Goal: Feedback & Contribution: Submit feedback/report problem

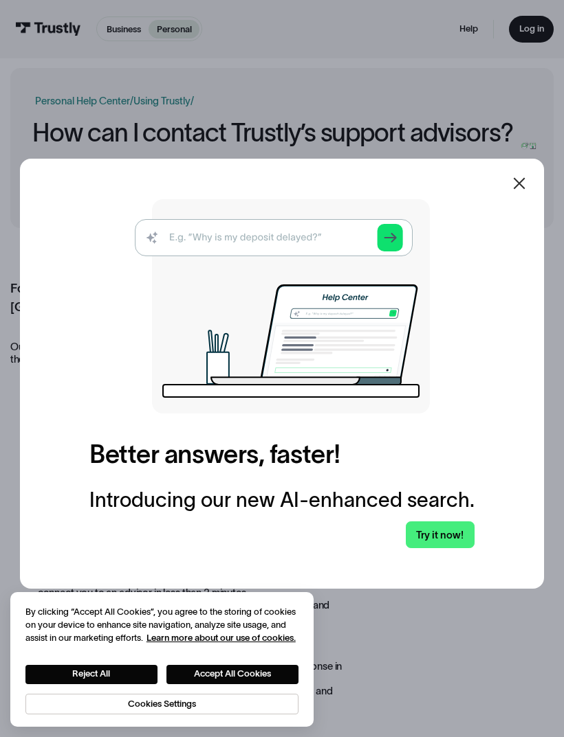
click at [528, 200] on div at bounding box center [518, 183] width 33 height 33
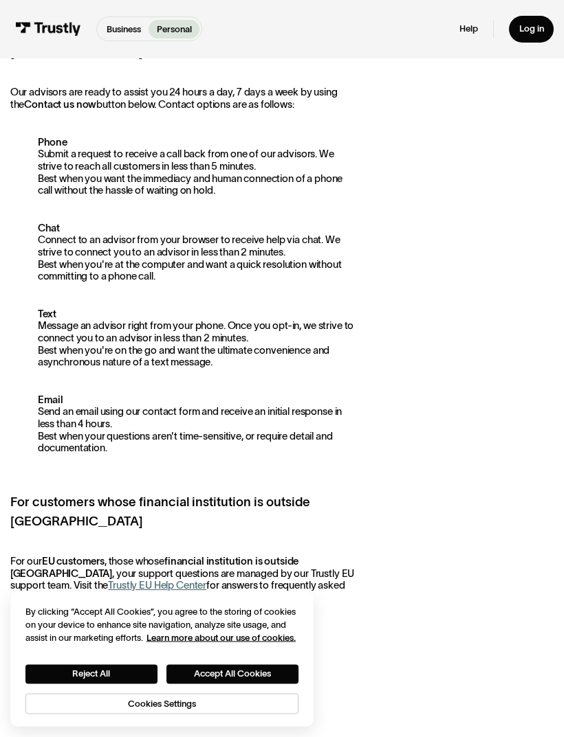
scroll to position [255, 0]
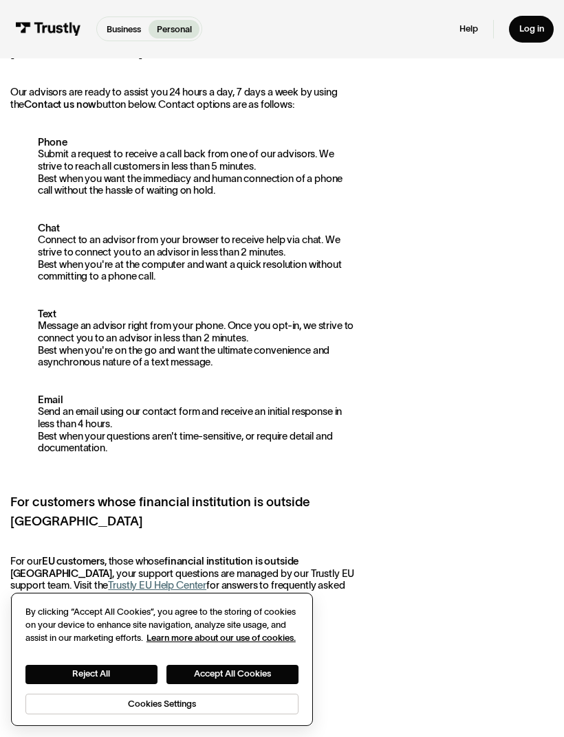
click at [207, 685] on button "Accept All Cookies" at bounding box center [232, 674] width 132 height 19
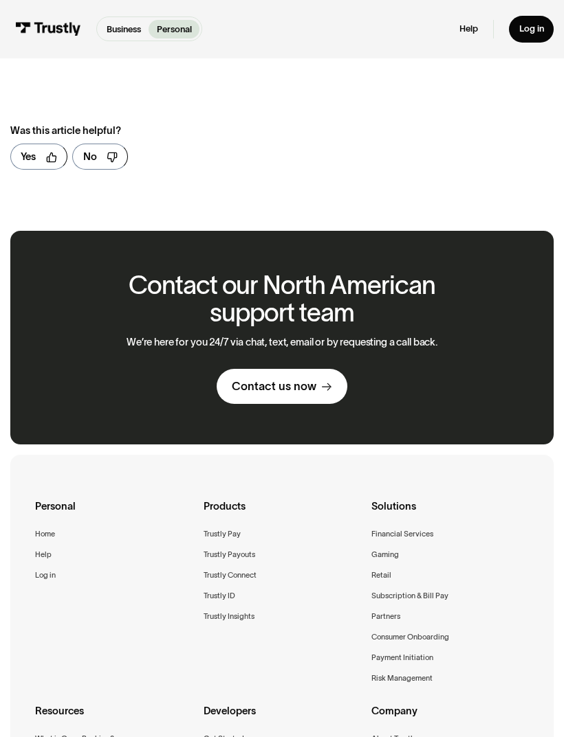
scroll to position [832, 0]
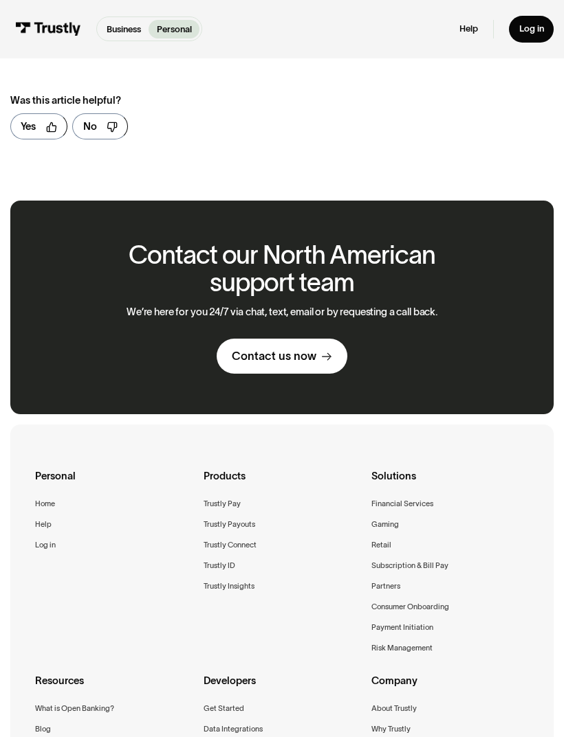
click at [238, 349] on div "Contact us now" at bounding box center [274, 356] width 85 height 15
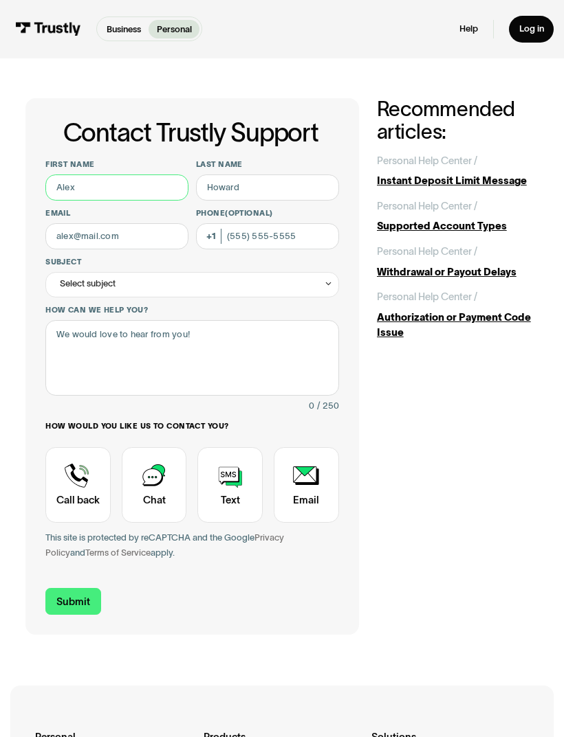
click at [80, 190] on input "First name" at bounding box center [116, 188] width 143 height 26
type input "[PERSON_NAME]"
click at [217, 192] on input "Last name" at bounding box center [267, 188] width 143 height 26
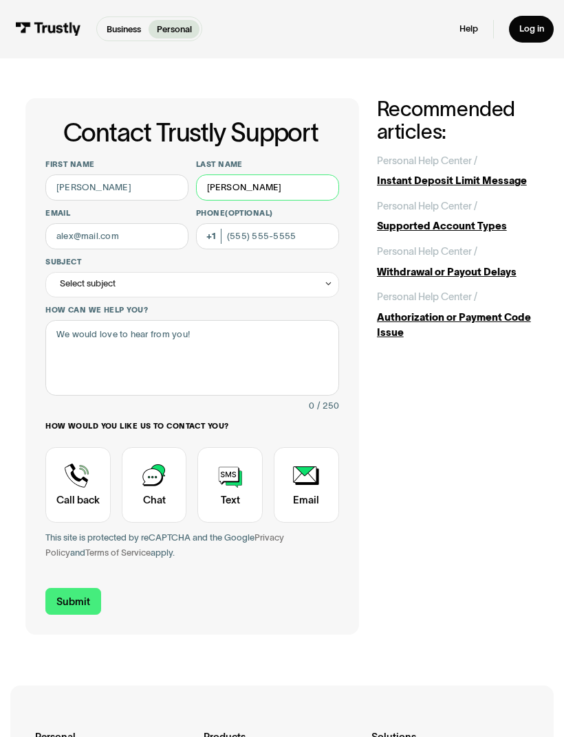
type input "[PERSON_NAME]"
click at [76, 232] on input "Email" at bounding box center [116, 236] width 143 height 26
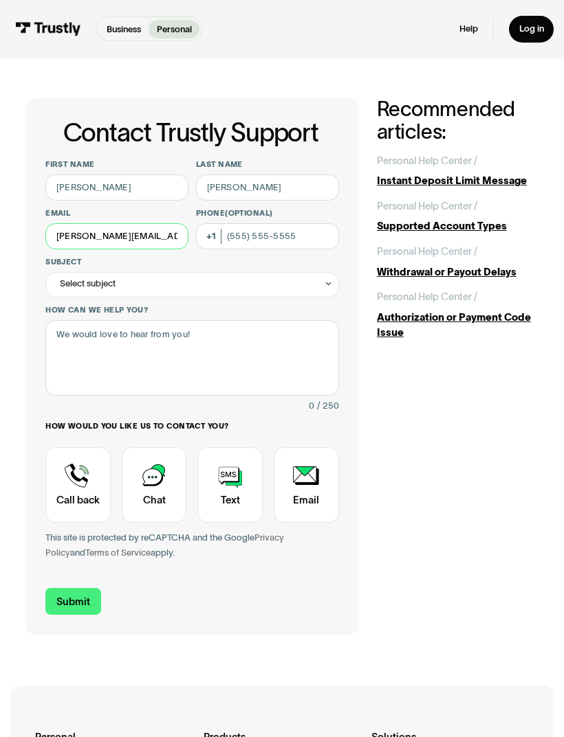
type input "[PERSON_NAME][EMAIL_ADDRESS][DOMAIN_NAME]"
click at [237, 234] on input "Phone (Optional)" at bounding box center [267, 236] width 143 height 26
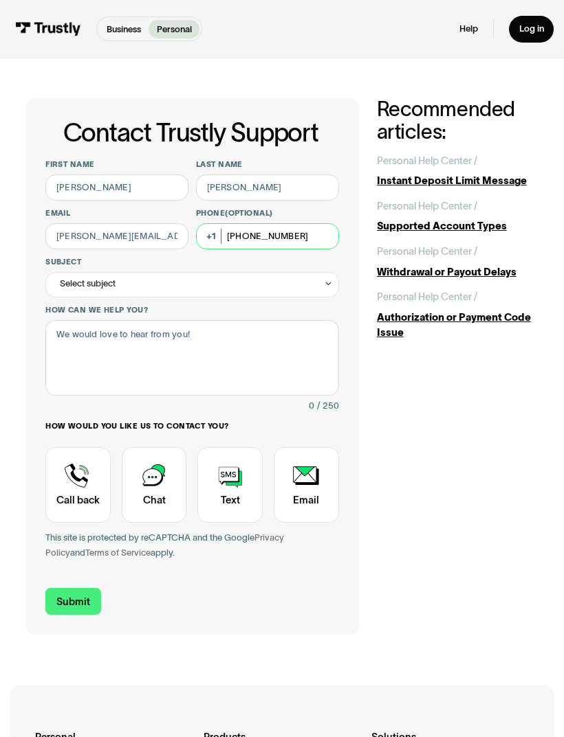
type input "[PHONE_NUMBER]"
click at [85, 286] on div "Select subject" at bounding box center [88, 283] width 56 height 15
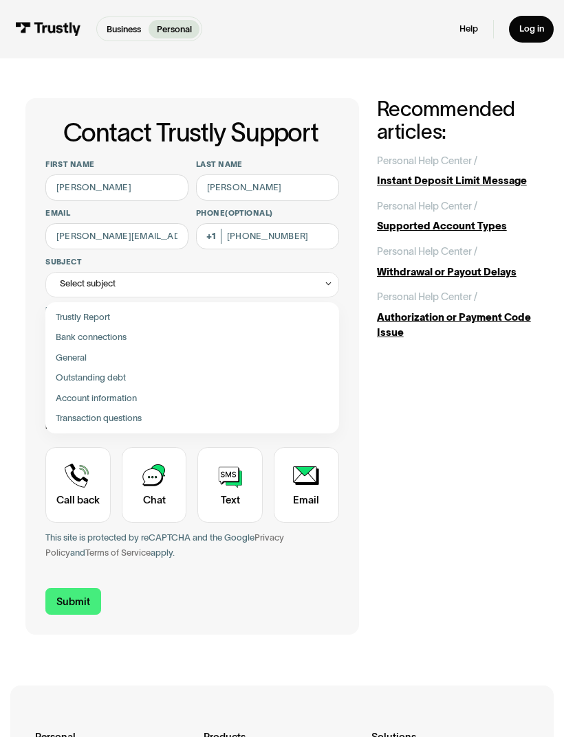
click at [85, 417] on div "Contact Trustly Support" at bounding box center [192, 418] width 283 height 20
type input "**********"
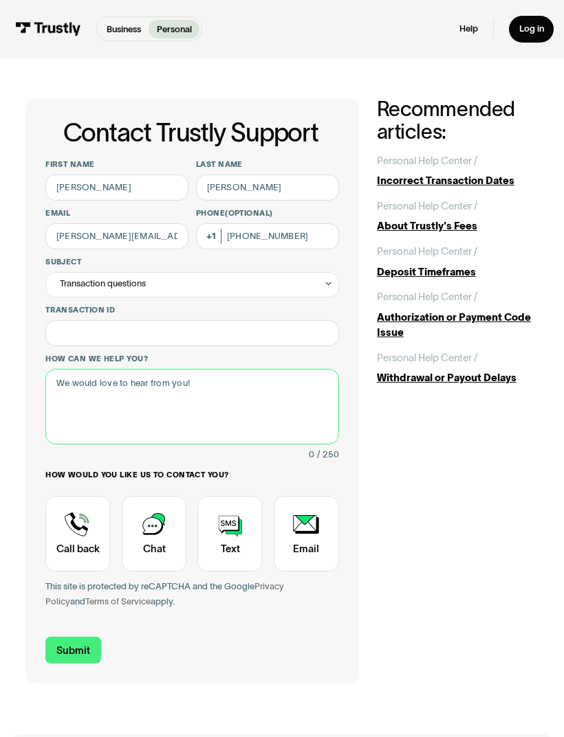
click at [65, 398] on textarea "How can we help you?" at bounding box center [191, 407] width 293 height 76
click at [74, 383] on textarea "Continous charges over and over," at bounding box center [191, 407] width 293 height 76
click at [219, 383] on textarea "Continuous charges over and over," at bounding box center [191, 407] width 293 height 76
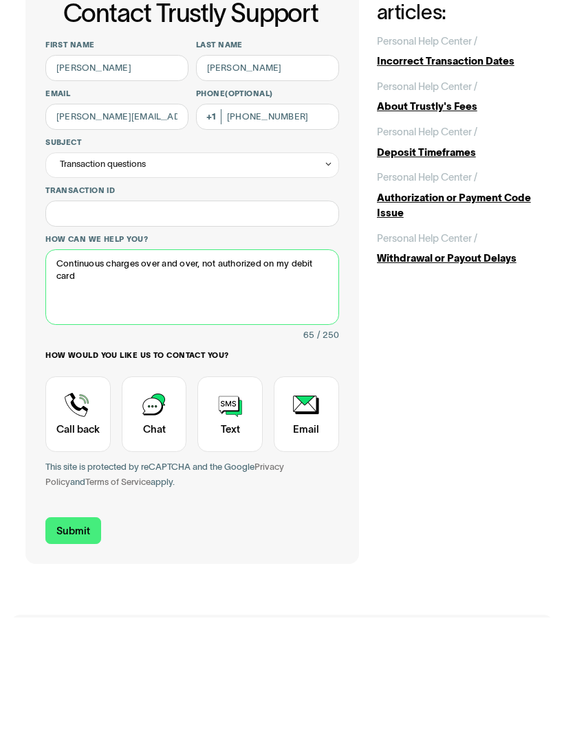
type textarea "Continuous charges over and over, not authorized on my debit card"
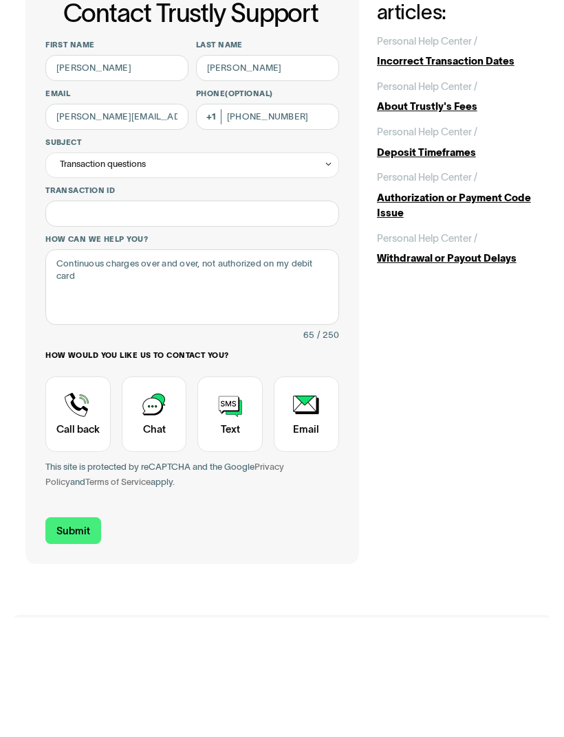
click at [77, 637] on input "Submit" at bounding box center [72, 650] width 55 height 27
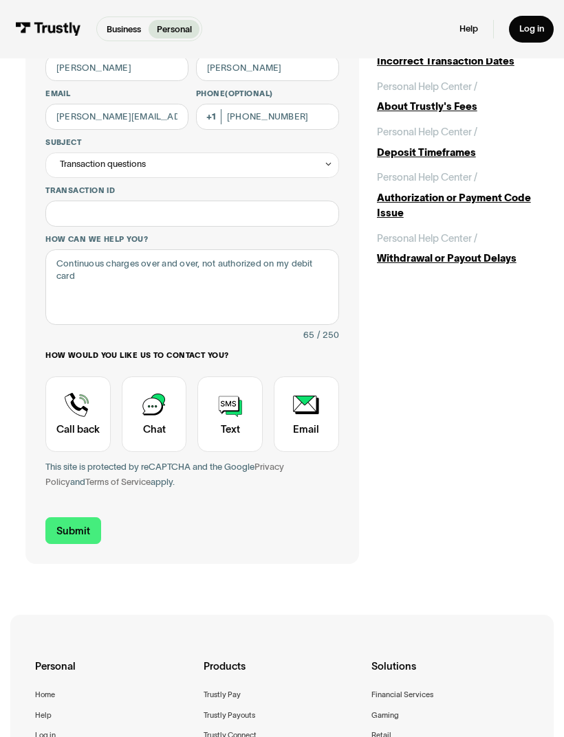
click at [74, 530] on input "Submit" at bounding box center [72, 531] width 55 height 27
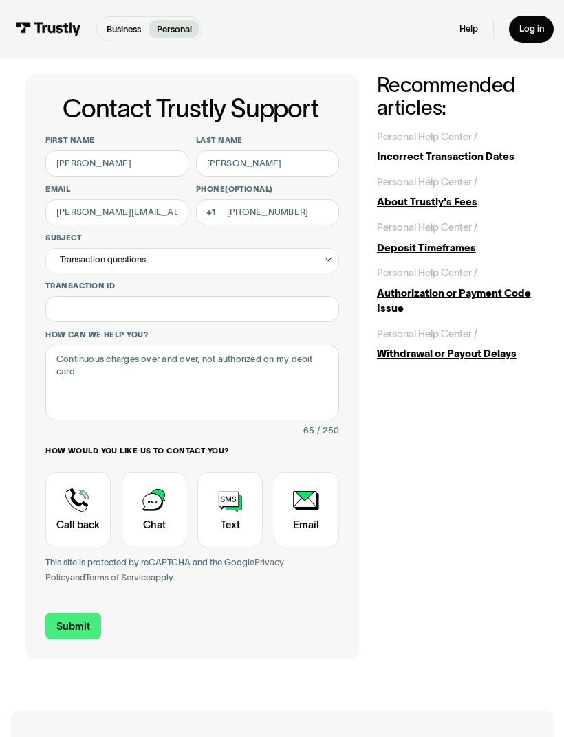
scroll to position [0, 0]
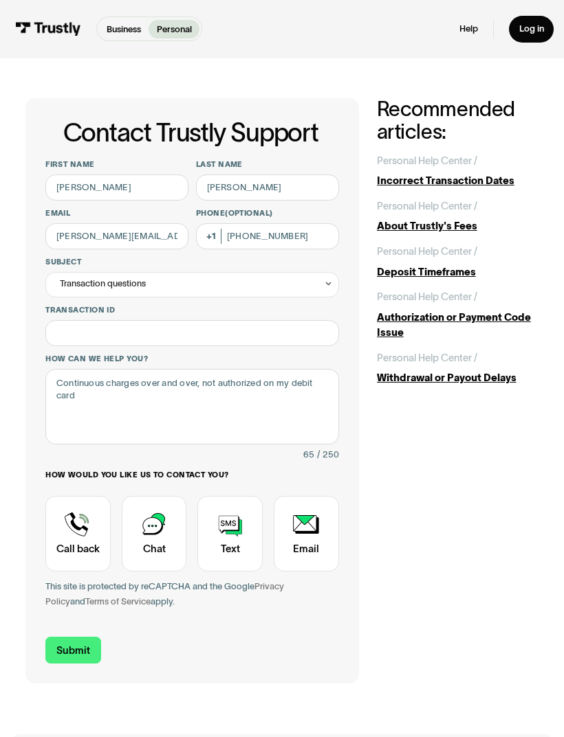
click at [89, 272] on div "Transaction questions" at bounding box center [191, 284] width 293 height 25
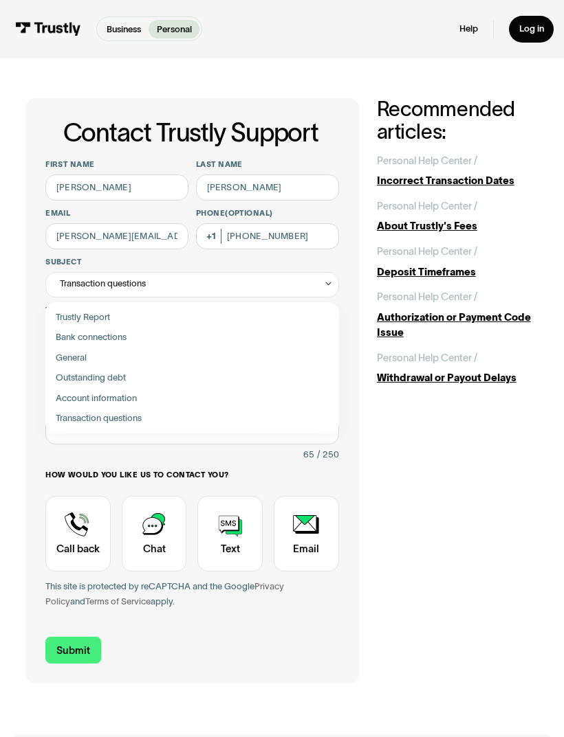
click at [86, 375] on div "Contact Trustly Support" at bounding box center [192, 378] width 283 height 20
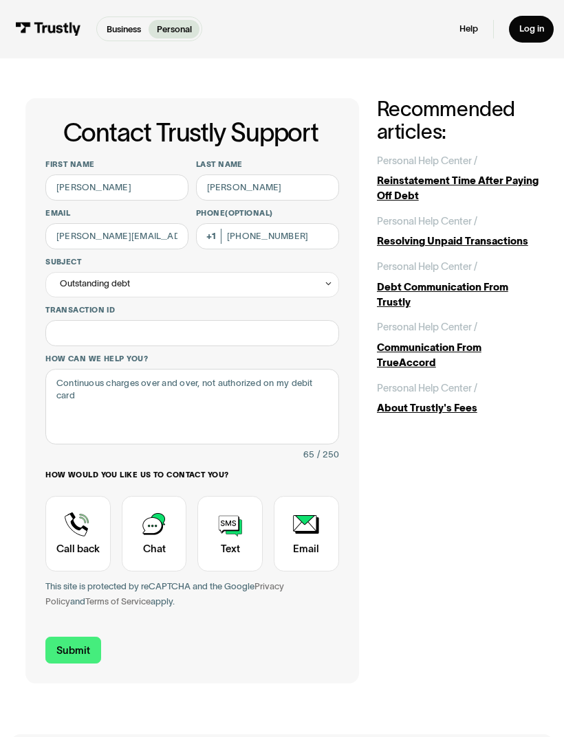
click at [89, 637] on input "Submit" at bounding box center [72, 650] width 55 height 27
click at [81, 281] on div "Outstanding debt" at bounding box center [95, 283] width 70 height 15
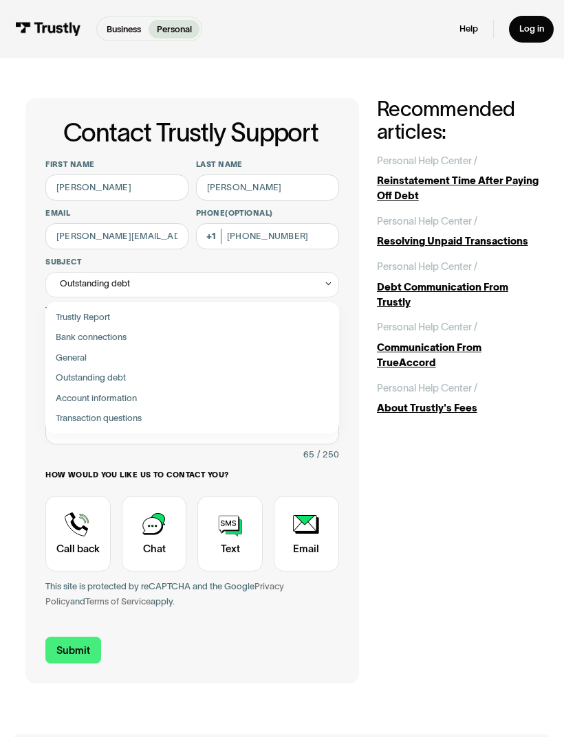
click at [79, 399] on div "Contact Trustly Support" at bounding box center [192, 398] width 283 height 20
type input "**********"
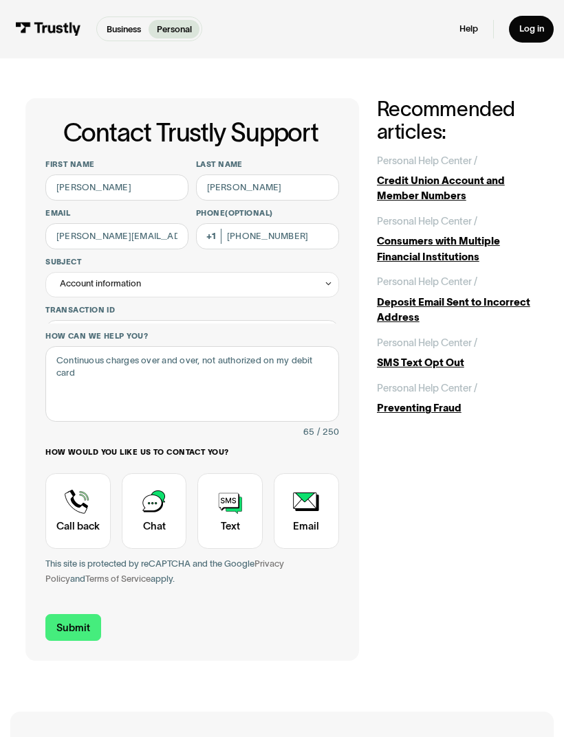
click at [78, 622] on input "Submit" at bounding box center [72, 627] width 55 height 27
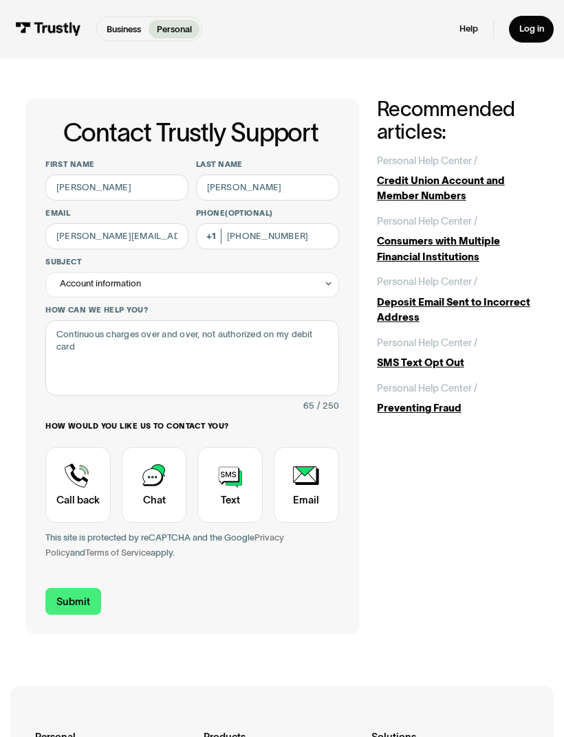
click at [74, 598] on input "Submit" at bounding box center [72, 601] width 55 height 27
click at [66, 594] on input "Submit" at bounding box center [72, 601] width 55 height 27
click at [62, 602] on input "Submit" at bounding box center [72, 601] width 55 height 27
click at [60, 597] on input "Submit" at bounding box center [72, 601] width 55 height 27
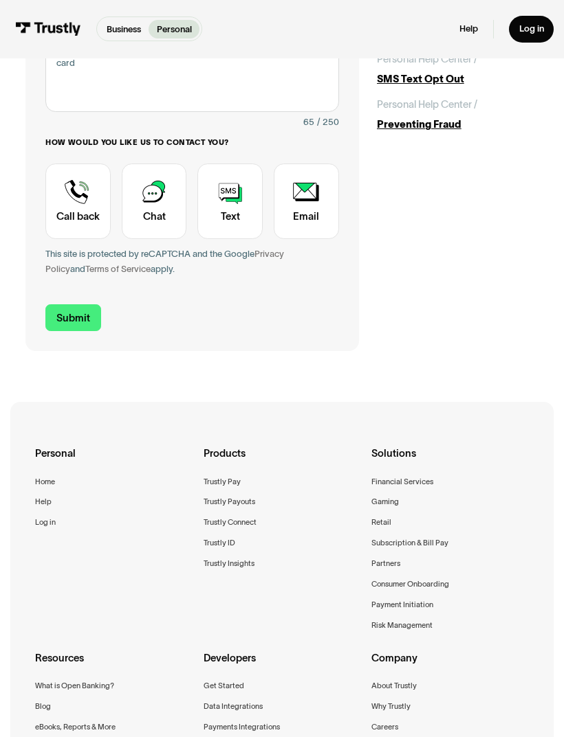
scroll to position [298, 0]
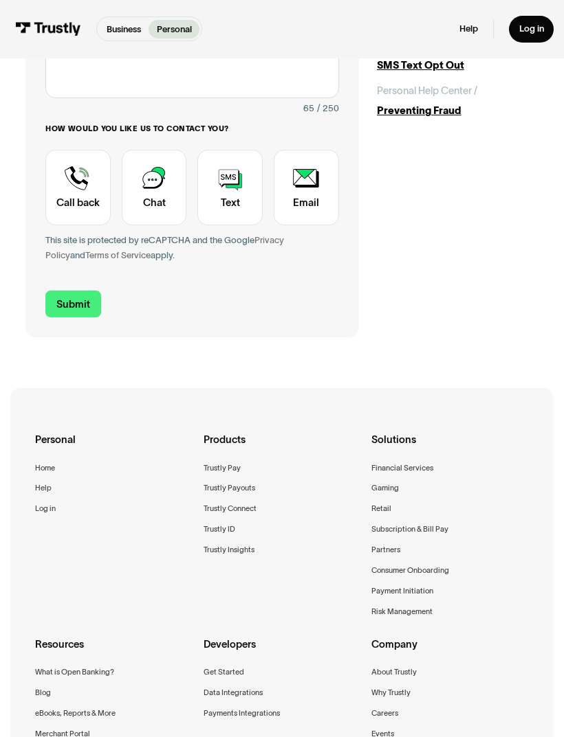
click at [6, 512] on div "**********" at bounding box center [282, 346] width 564 height 1289
